Goal: Information Seeking & Learning: Learn about a topic

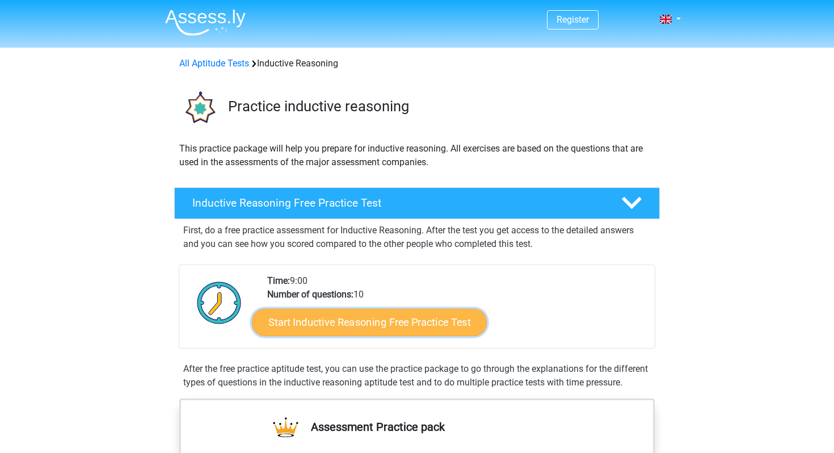
click at [356, 331] on link "Start Inductive Reasoning Free Practice Test" at bounding box center [369, 321] width 235 height 27
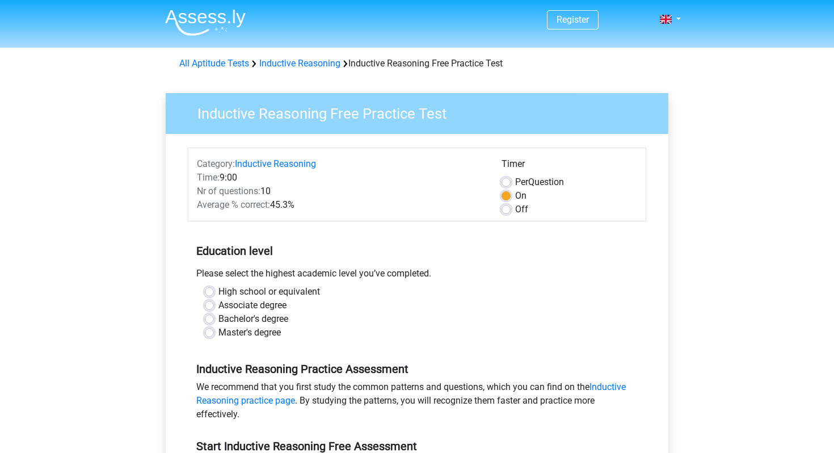
click at [263, 313] on label "Bachelor's degree" at bounding box center [253, 319] width 70 height 14
click at [214, 313] on input "Bachelor's degree" at bounding box center [209, 317] width 9 height 11
radio input "true"
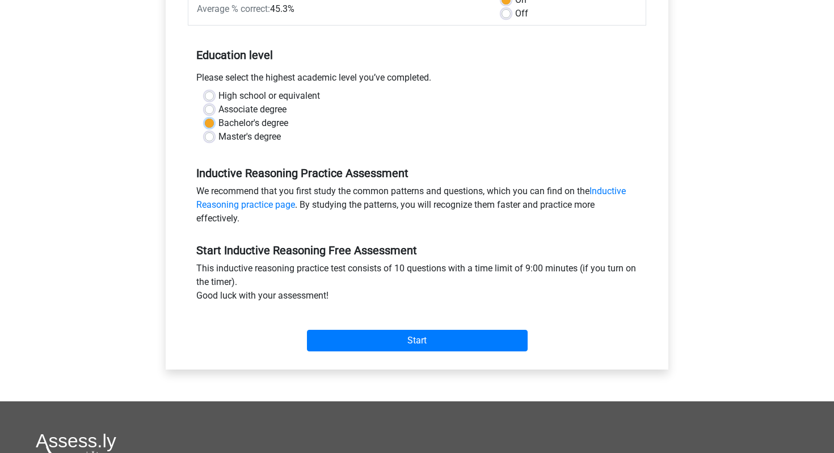
scroll to position [211, 0]
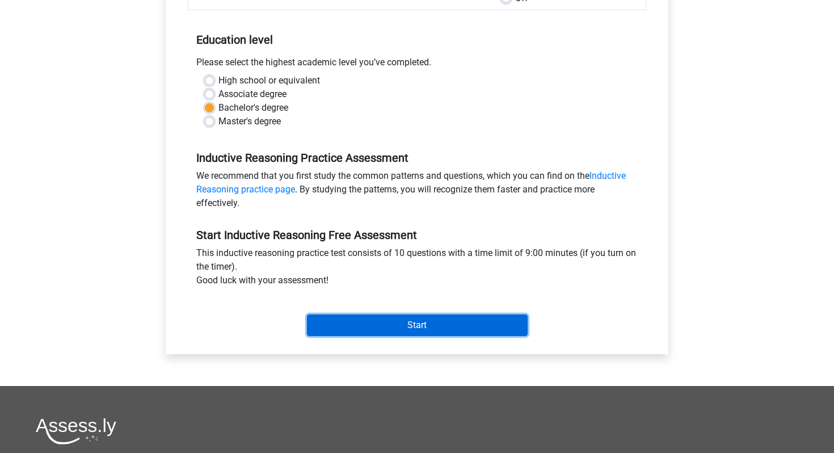
click at [358, 332] on input "Start" at bounding box center [417, 325] width 221 height 22
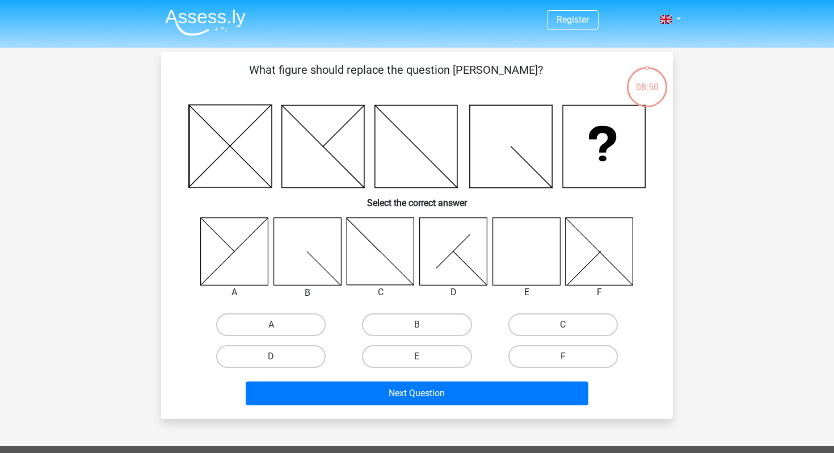
click at [422, 356] on input "E" at bounding box center [420, 359] width 7 height 7
radio input "true"
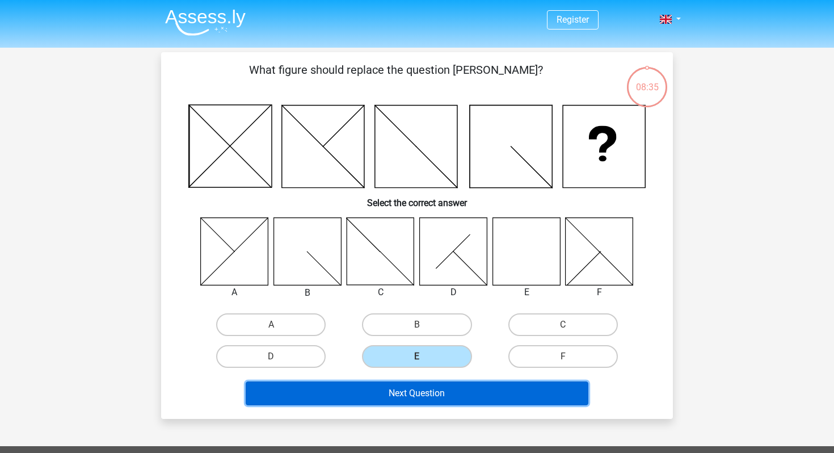
click at [483, 389] on button "Next Question" at bounding box center [417, 393] width 343 height 24
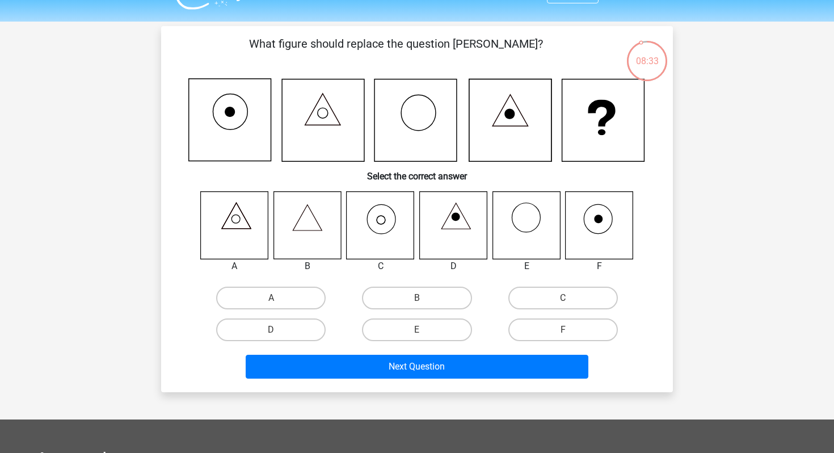
scroll to position [21, 0]
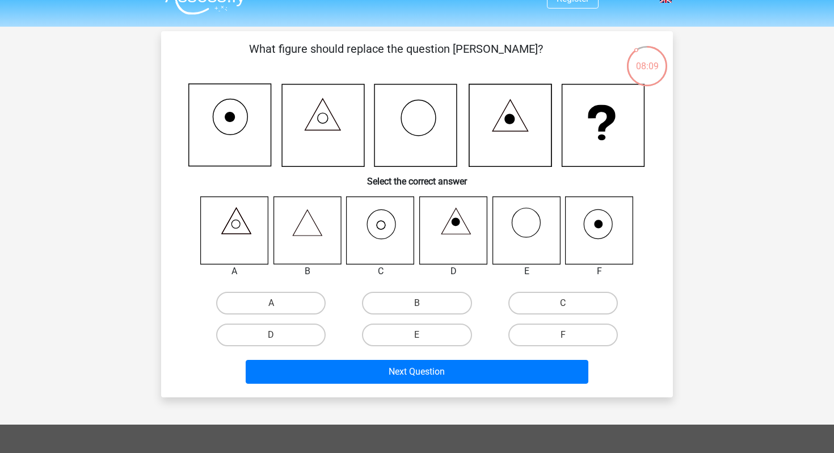
click at [371, 240] on icon at bounding box center [380, 229] width 67 height 67
click at [543, 301] on label "C" at bounding box center [562, 303] width 109 height 23
click at [563, 303] on input "C" at bounding box center [566, 306] width 7 height 7
radio input "true"
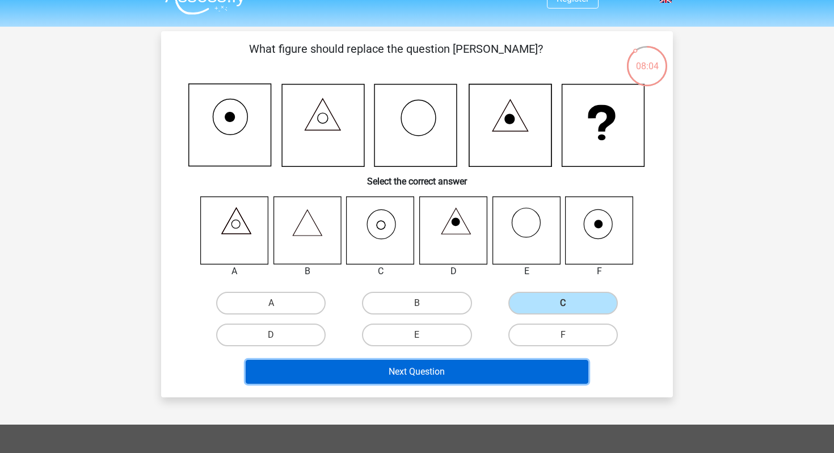
click at [476, 373] on button "Next Question" at bounding box center [417, 372] width 343 height 24
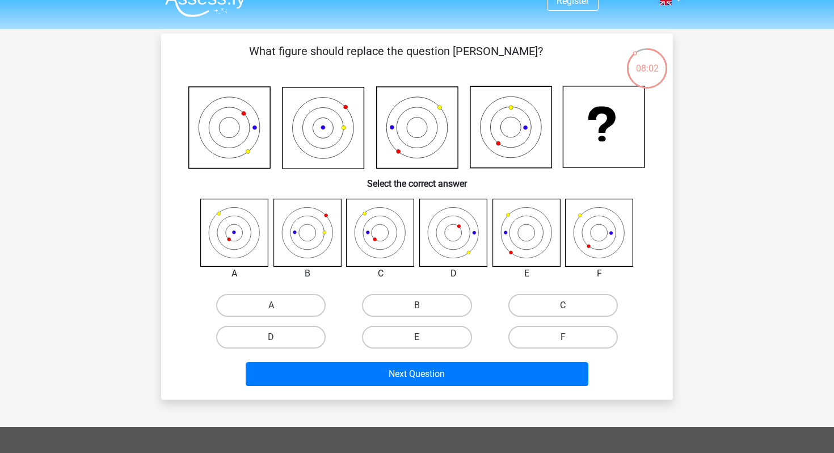
scroll to position [16, 0]
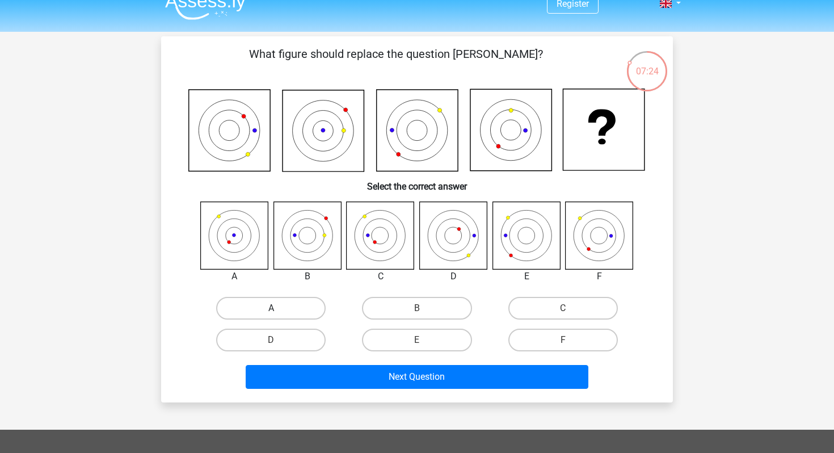
click at [289, 311] on label "A" at bounding box center [270, 308] width 109 height 23
click at [278, 311] on input "A" at bounding box center [274, 311] width 7 height 7
radio input "true"
click at [290, 292] on div "A B C D E F" at bounding box center [416, 278] width 475 height 155
click at [292, 301] on label "A" at bounding box center [270, 308] width 109 height 23
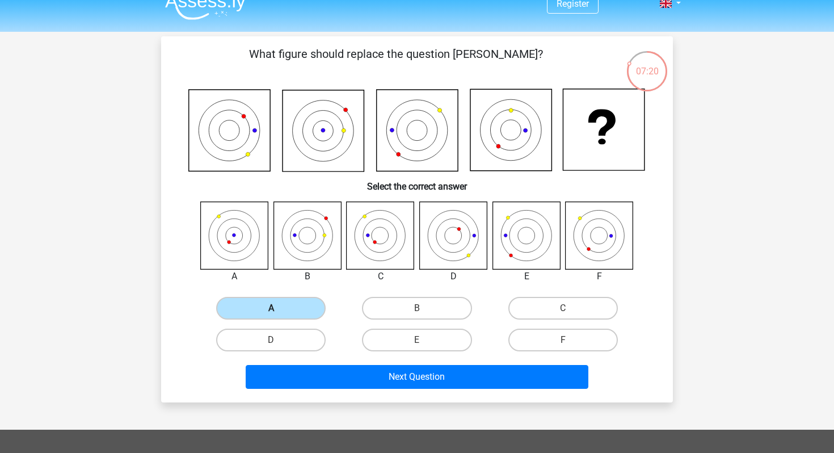
click at [278, 308] on input "A" at bounding box center [274, 311] width 7 height 7
click at [544, 314] on label "C" at bounding box center [562, 308] width 109 height 23
click at [563, 314] on input "C" at bounding box center [566, 311] width 7 height 7
radio input "true"
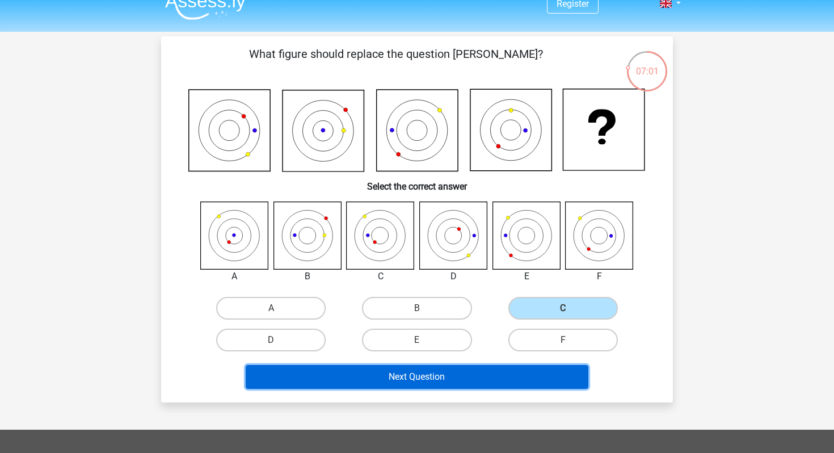
click at [486, 378] on button "Next Question" at bounding box center [417, 377] width 343 height 24
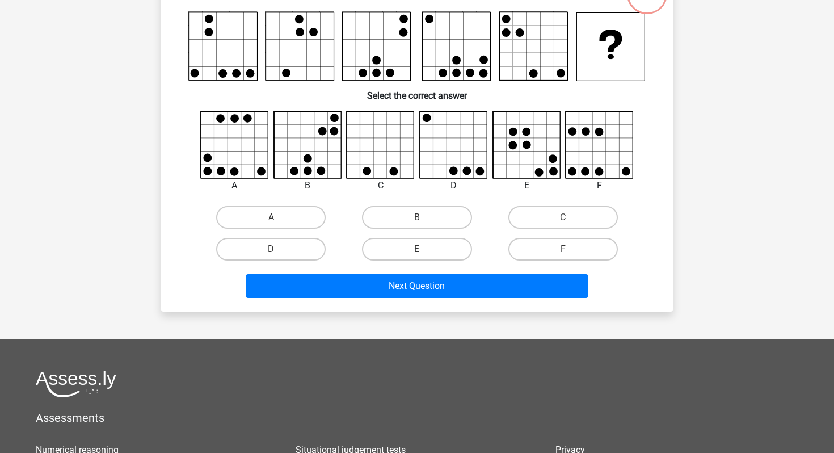
scroll to position [0, 0]
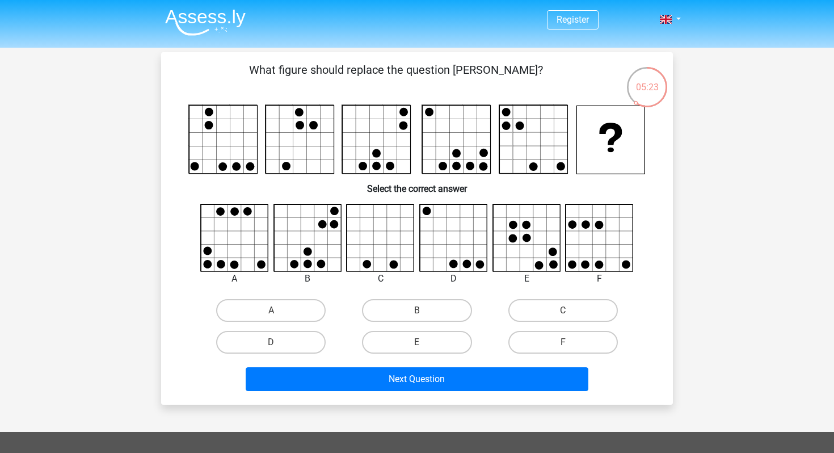
click at [275, 312] on input "A" at bounding box center [274, 313] width 7 height 7
radio input "true"
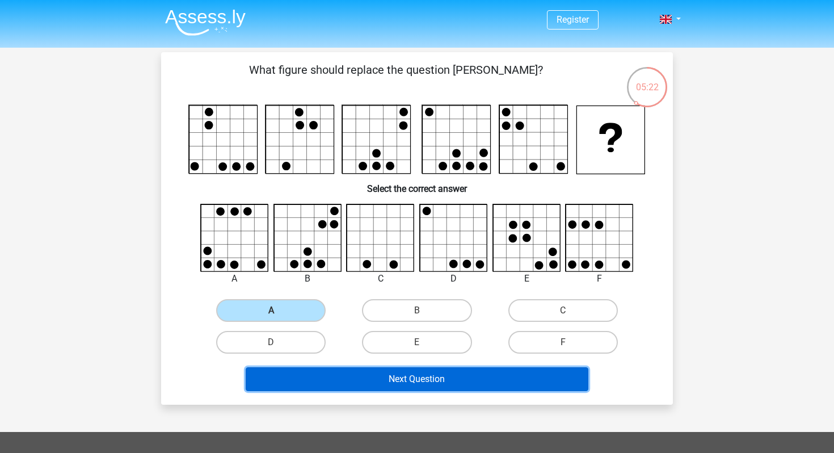
click at [347, 389] on button "Next Question" at bounding box center [417, 379] width 343 height 24
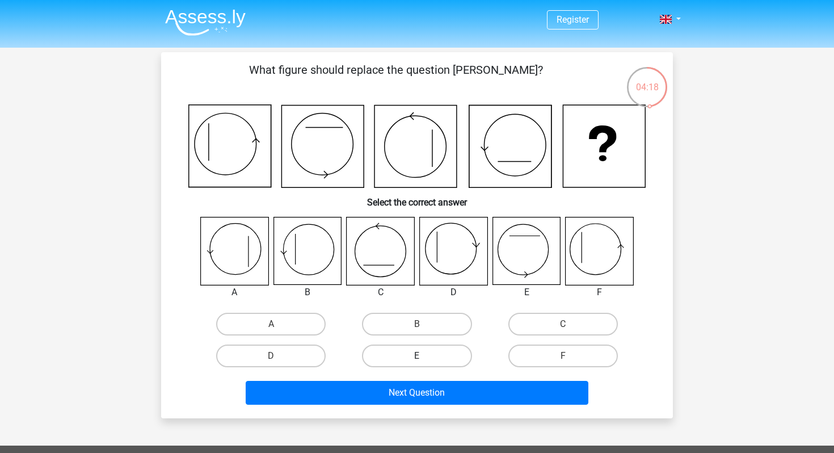
click at [413, 355] on label "E" at bounding box center [416, 355] width 109 height 23
click at [417, 356] on input "E" at bounding box center [420, 359] width 7 height 7
radio input "true"
click at [283, 360] on label "D" at bounding box center [270, 355] width 109 height 23
click at [278, 360] on input "D" at bounding box center [274, 359] width 7 height 7
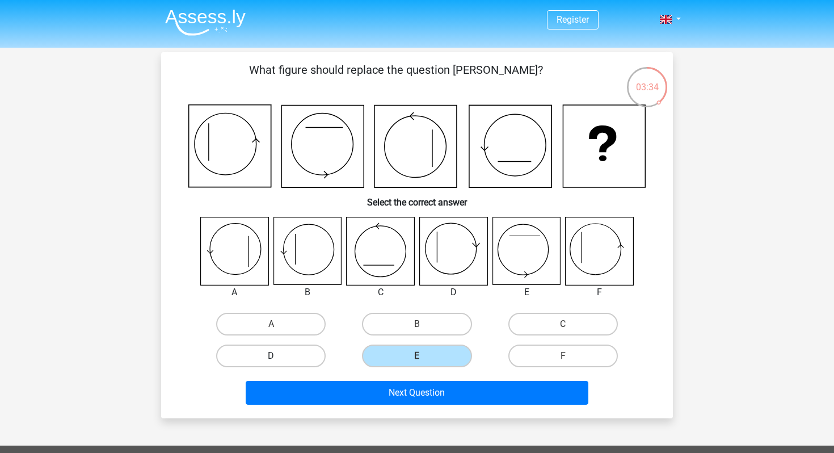
radio input "true"
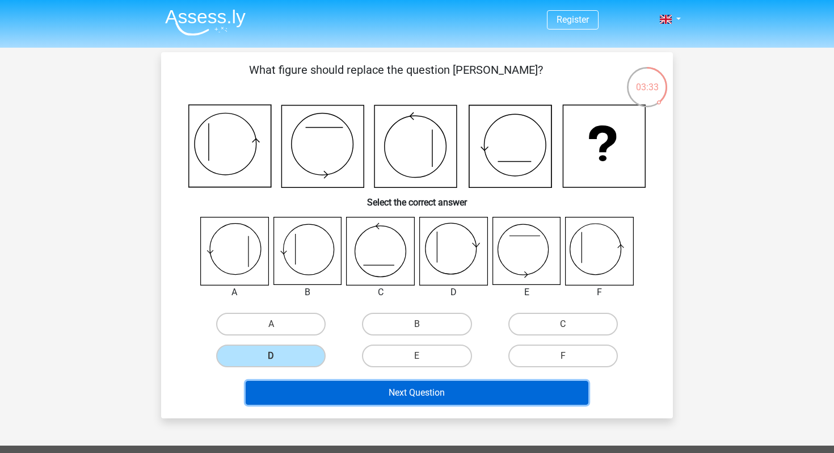
click at [356, 383] on button "Next Question" at bounding box center [417, 393] width 343 height 24
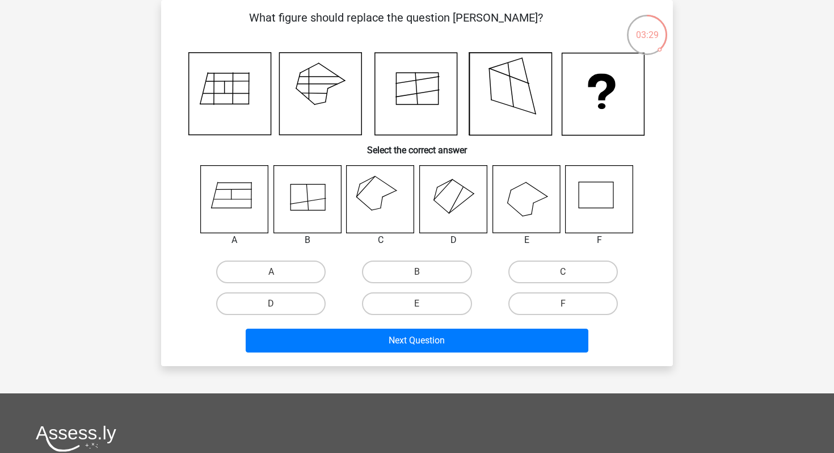
scroll to position [22, 0]
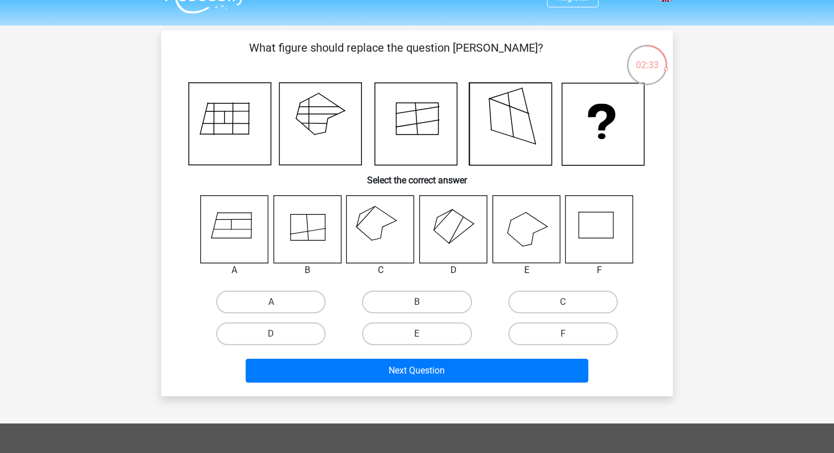
click at [305, 235] on icon at bounding box center [306, 228] width 67 height 67
click at [558, 331] on label "F" at bounding box center [562, 333] width 109 height 23
click at [563, 334] on input "F" at bounding box center [566, 337] width 7 height 7
radio input "true"
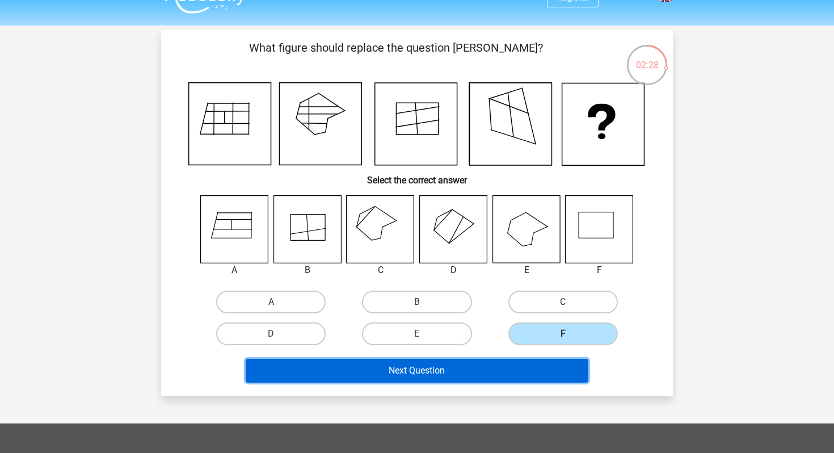
click at [529, 378] on button "Next Question" at bounding box center [417, 370] width 343 height 24
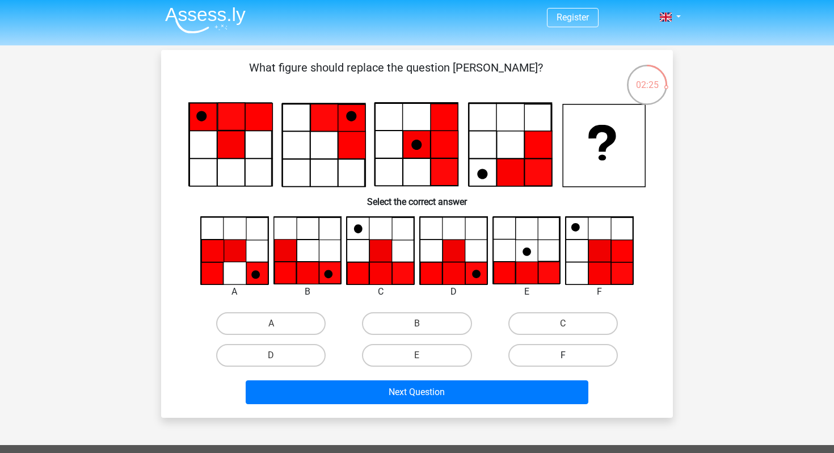
scroll to position [23, 0]
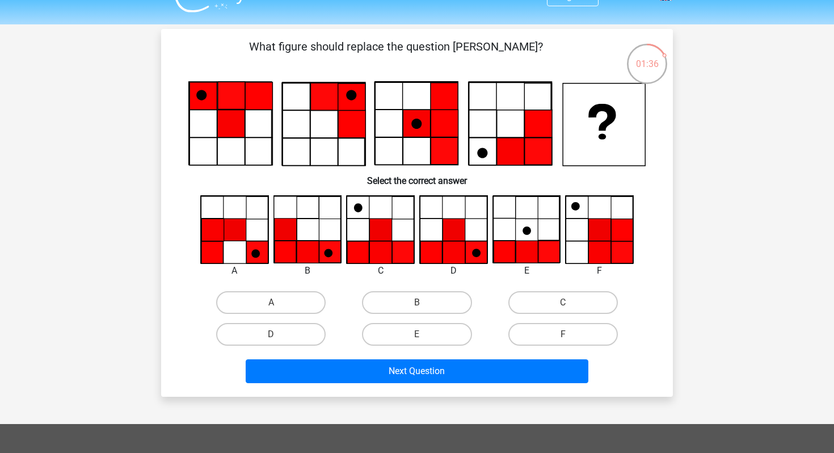
click at [276, 336] on input "D" at bounding box center [274, 337] width 7 height 7
radio input "true"
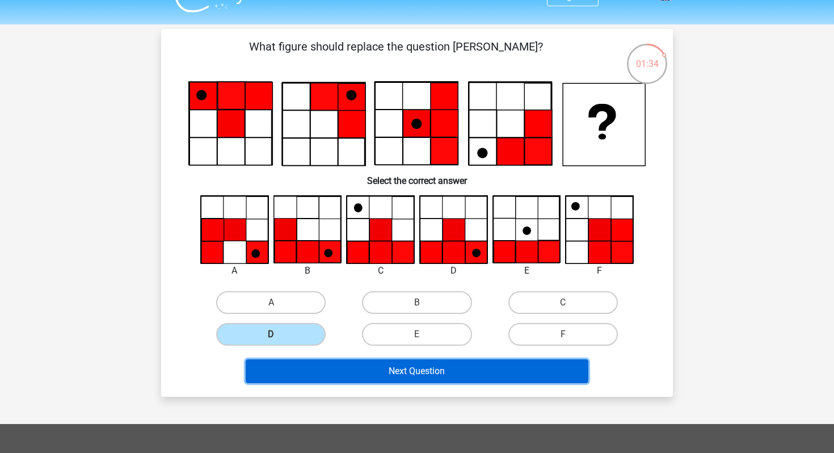
click at [449, 372] on button "Next Question" at bounding box center [417, 371] width 343 height 24
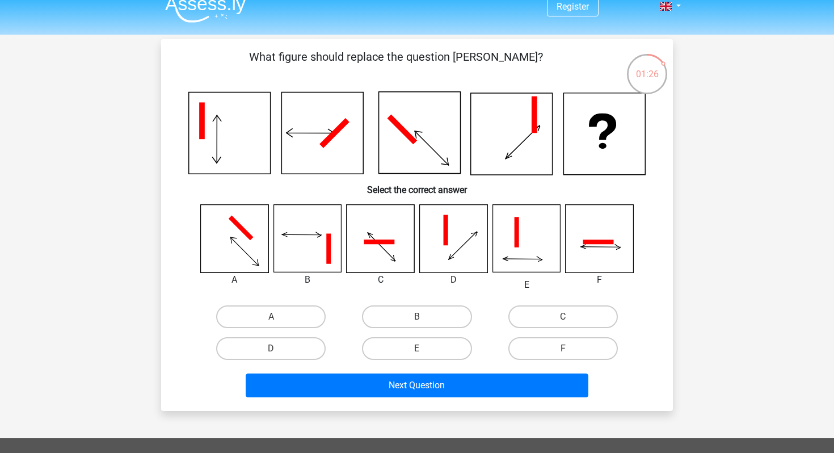
scroll to position [12, 0]
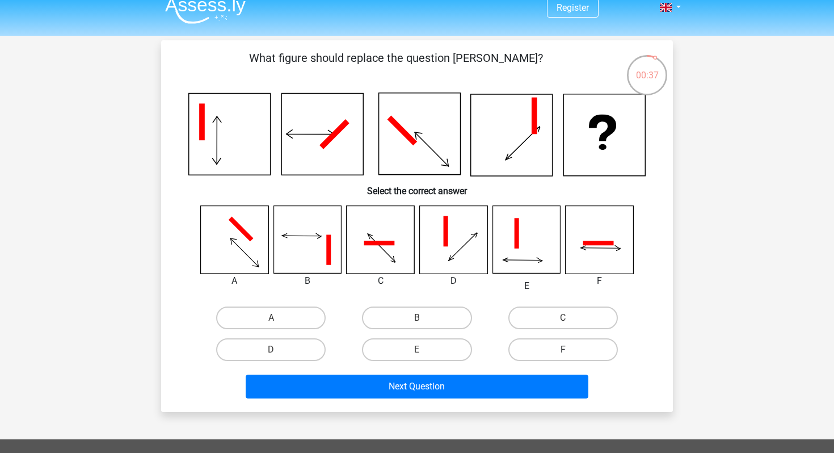
click at [537, 340] on label "F" at bounding box center [562, 349] width 109 height 23
click at [563, 349] on input "F" at bounding box center [566, 352] width 7 height 7
radio input "true"
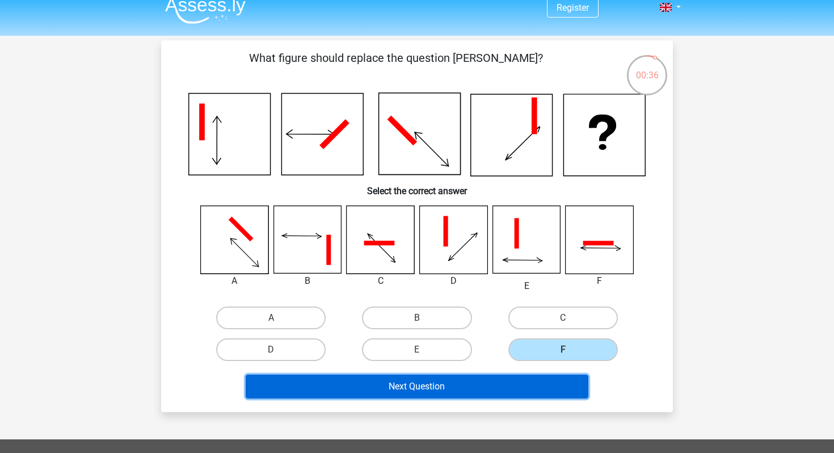
click at [512, 386] on button "Next Question" at bounding box center [417, 386] width 343 height 24
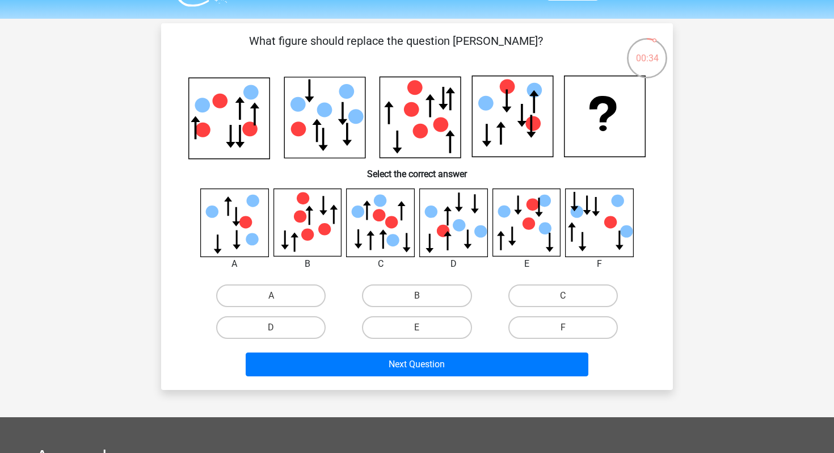
scroll to position [28, 0]
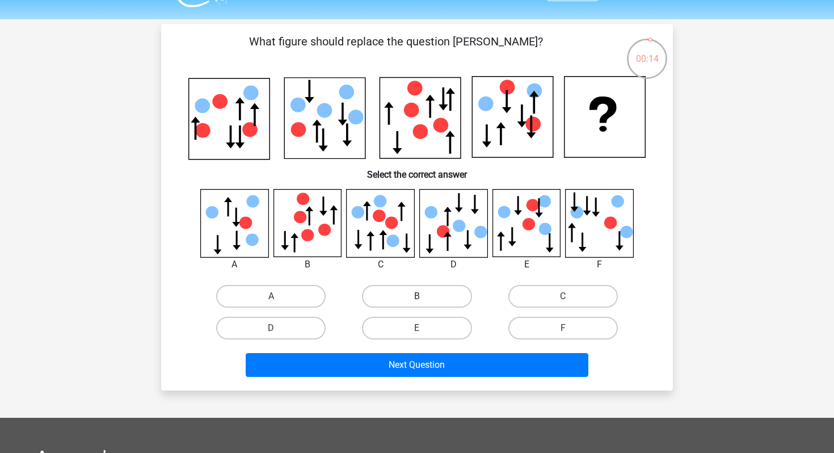
click at [384, 293] on label "B" at bounding box center [416, 296] width 109 height 23
click at [417, 296] on input "B" at bounding box center [420, 299] width 7 height 7
radio input "true"
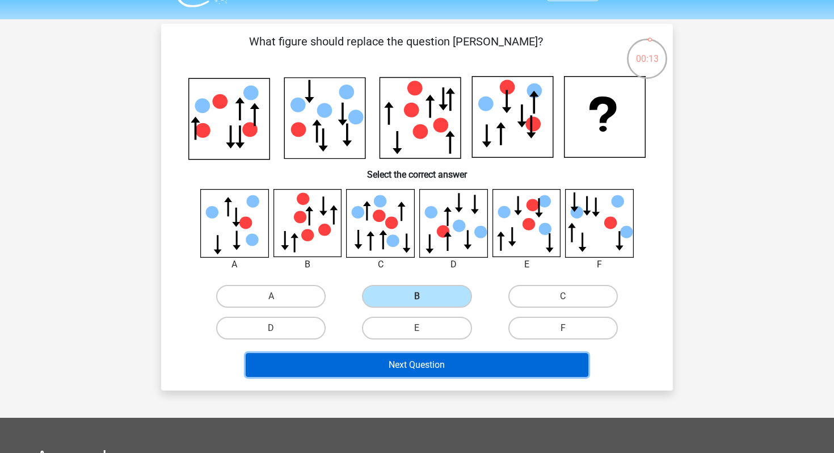
click at [398, 356] on button "Next Question" at bounding box center [417, 365] width 343 height 24
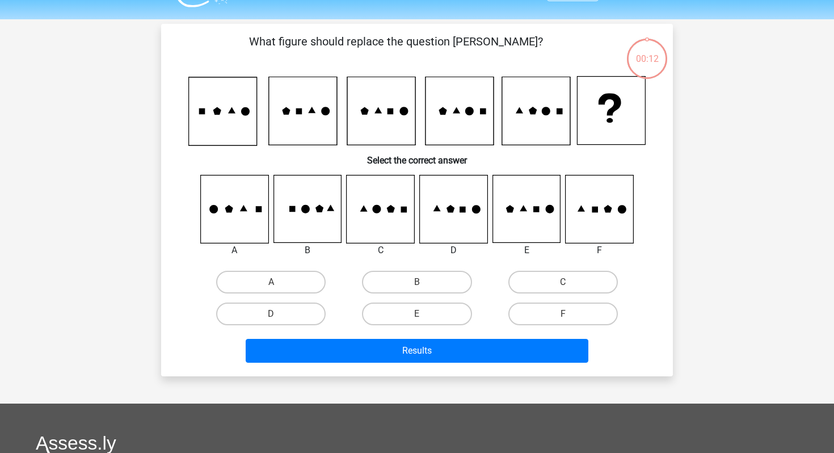
scroll to position [52, 0]
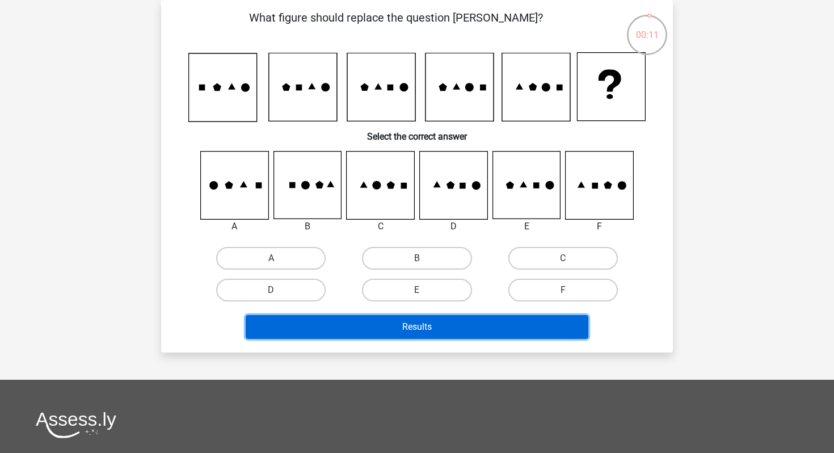
click at [402, 328] on button "Results" at bounding box center [417, 327] width 343 height 24
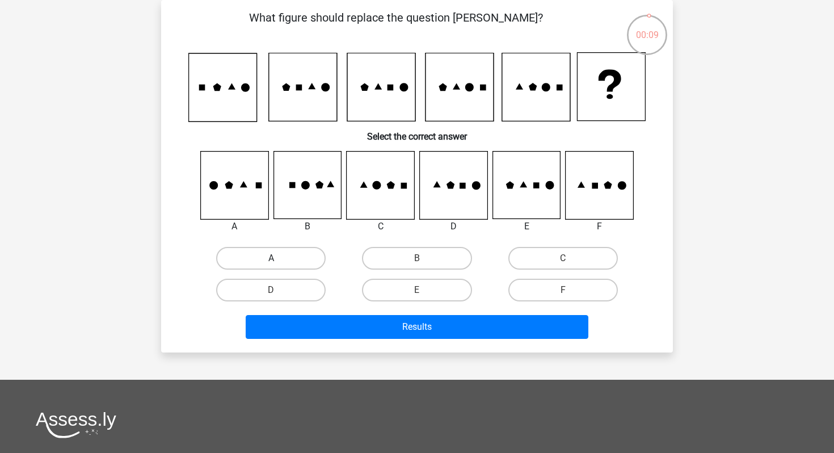
click at [301, 267] on label "A" at bounding box center [270, 258] width 109 height 23
click at [278, 265] on input "A" at bounding box center [274, 261] width 7 height 7
radio input "true"
click at [388, 340] on div "Results" at bounding box center [417, 329] width 438 height 28
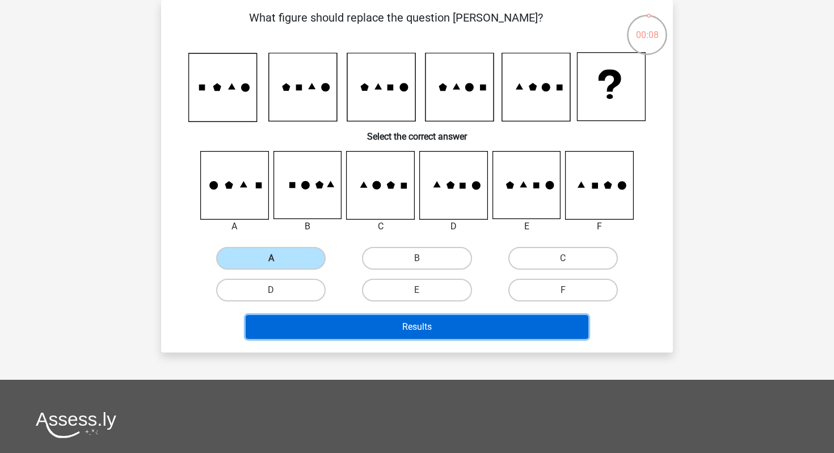
click at [391, 333] on button "Results" at bounding box center [417, 327] width 343 height 24
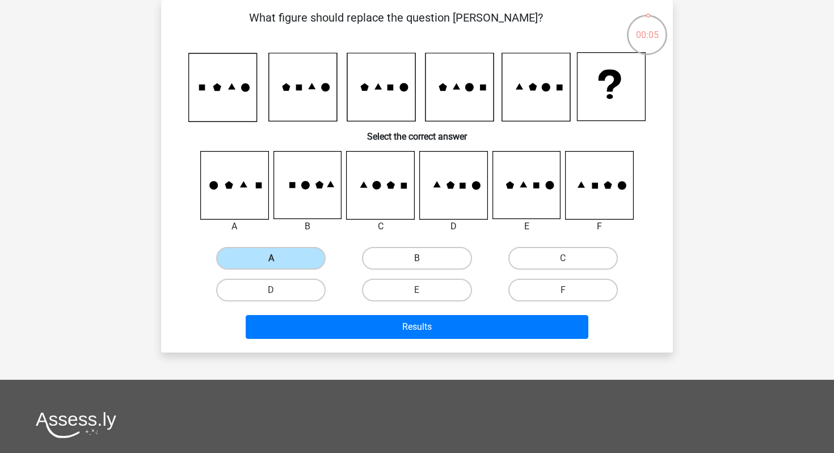
click at [401, 263] on label "B" at bounding box center [416, 258] width 109 height 23
click at [417, 263] on input "B" at bounding box center [420, 261] width 7 height 7
radio input "true"
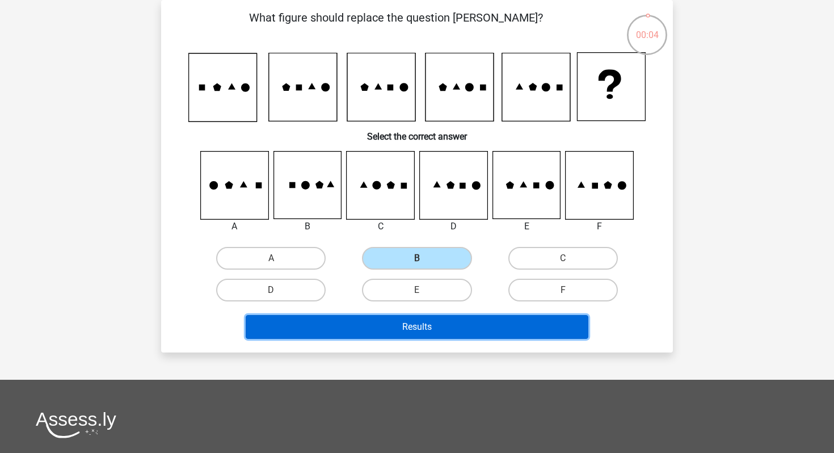
click at [417, 323] on button "Results" at bounding box center [417, 327] width 343 height 24
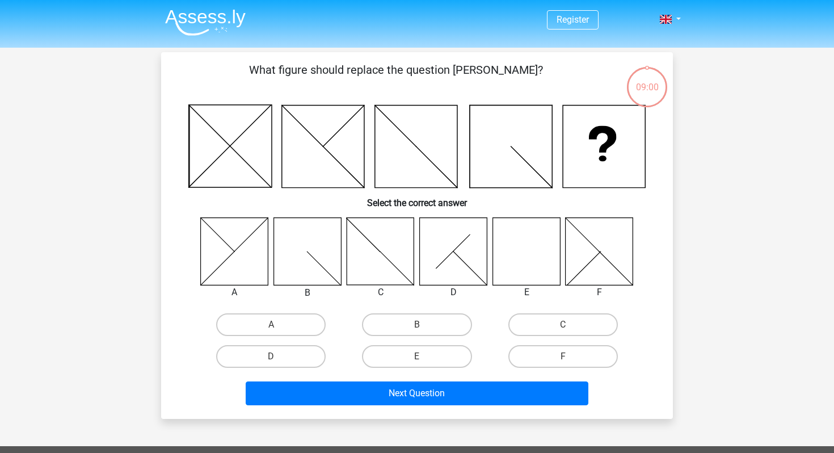
scroll to position [52, 0]
